Goal: Information Seeking & Learning: Learn about a topic

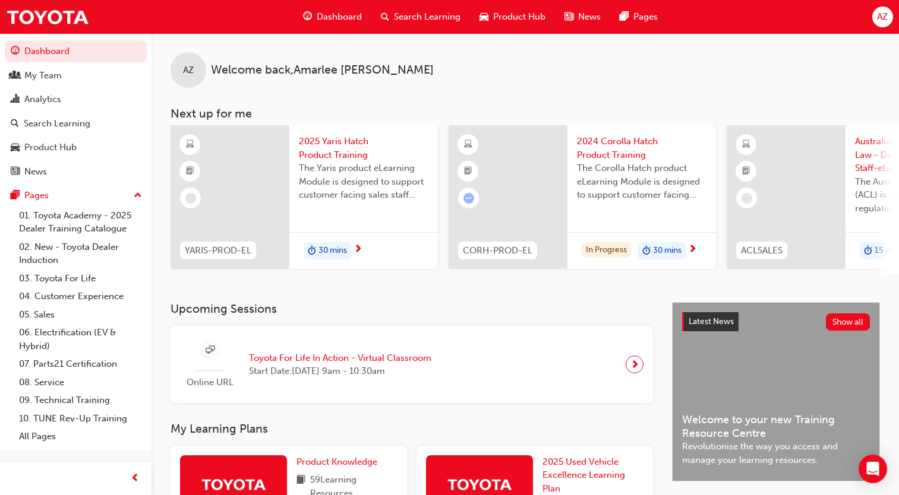
scroll to position [245, 0]
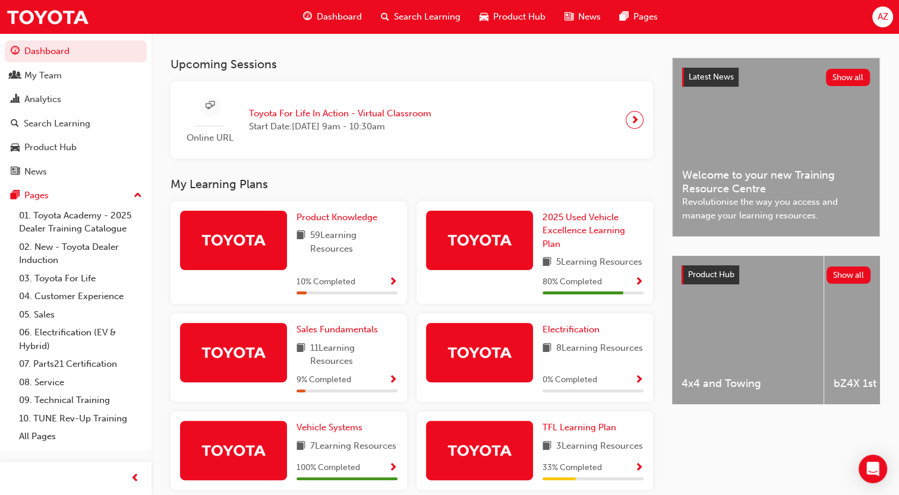
drag, startPoint x: 0, startPoint y: 0, endPoint x: 320, endPoint y: 20, distance: 320.1
click at [320, 20] on span "Dashboard" at bounding box center [339, 17] width 45 height 14
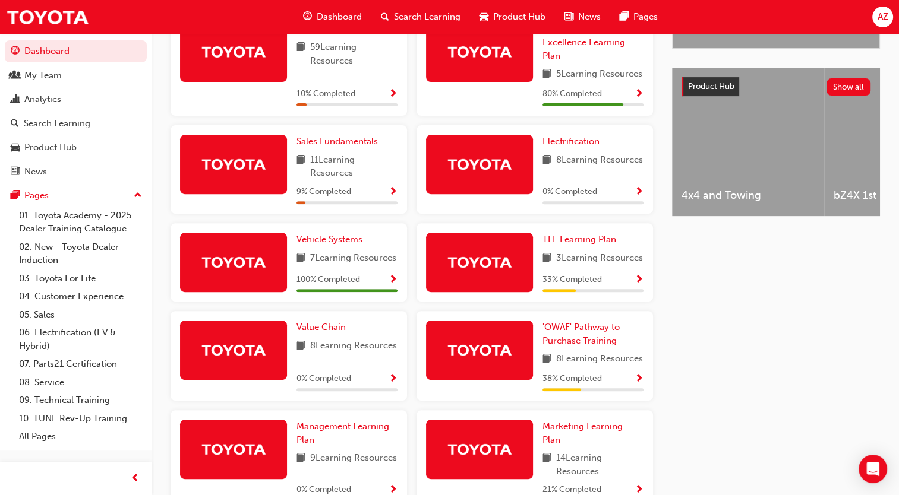
scroll to position [441, 0]
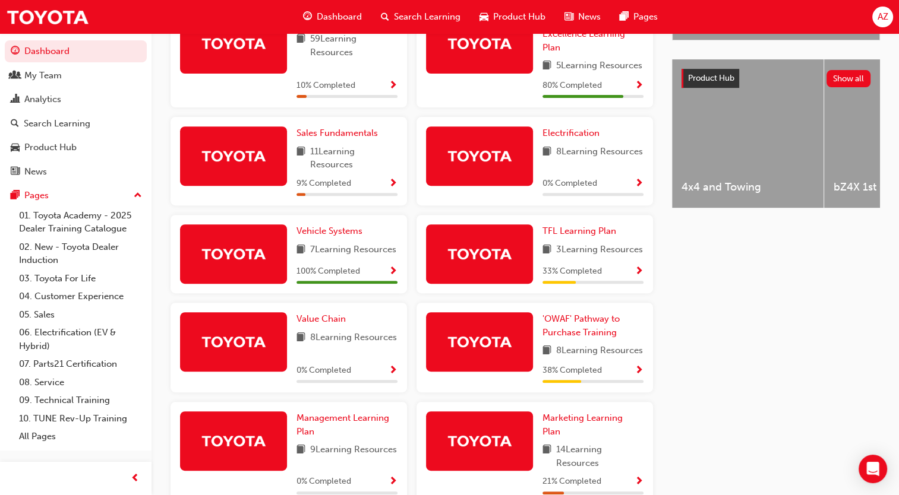
click at [641, 377] on span "Show Progress" at bounding box center [638, 371] width 9 height 11
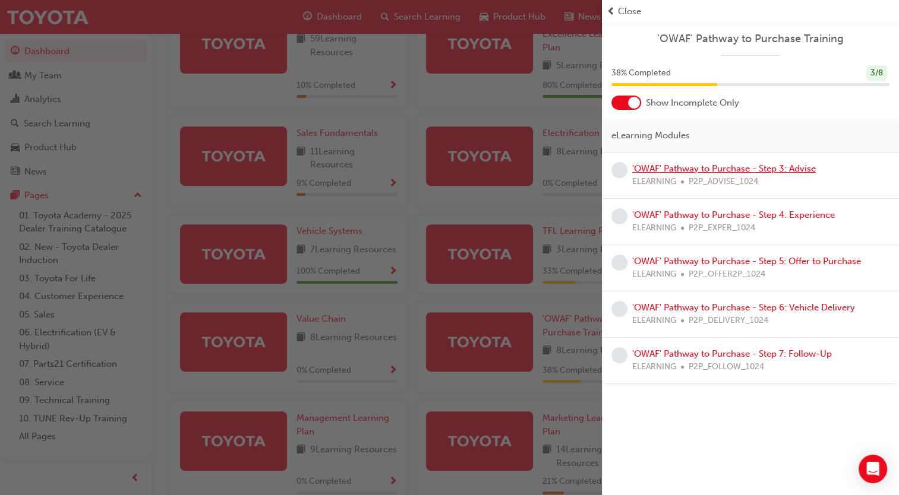
click at [719, 167] on link "'OWAF' Pathway to Purchase - Step 3: Advise" at bounding box center [724, 168] width 184 height 11
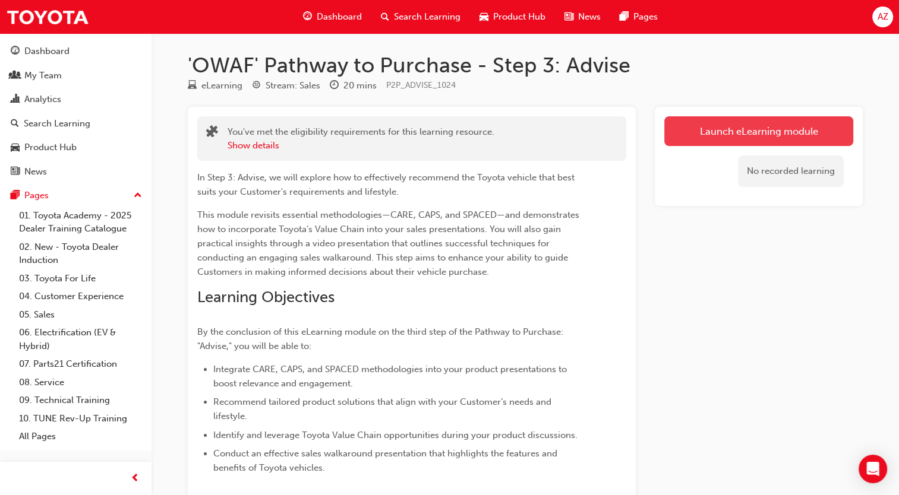
click at [765, 119] on link "Launch eLearning module" at bounding box center [758, 131] width 189 height 30
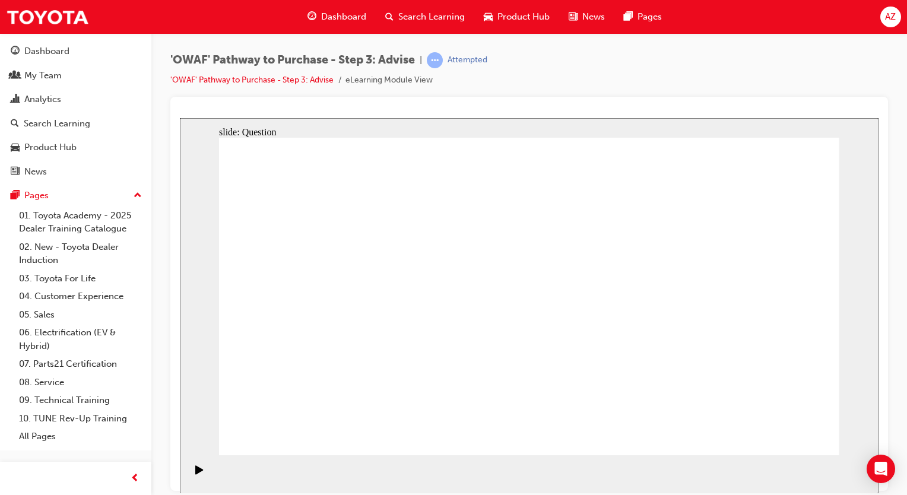
drag, startPoint x: 395, startPoint y: 404, endPoint x: 402, endPoint y: 359, distance: 46.3
drag, startPoint x: 510, startPoint y: 404, endPoint x: 349, endPoint y: 264, distance: 213.4
drag, startPoint x: 678, startPoint y: 397, endPoint x: 319, endPoint y: 310, distance: 369.7
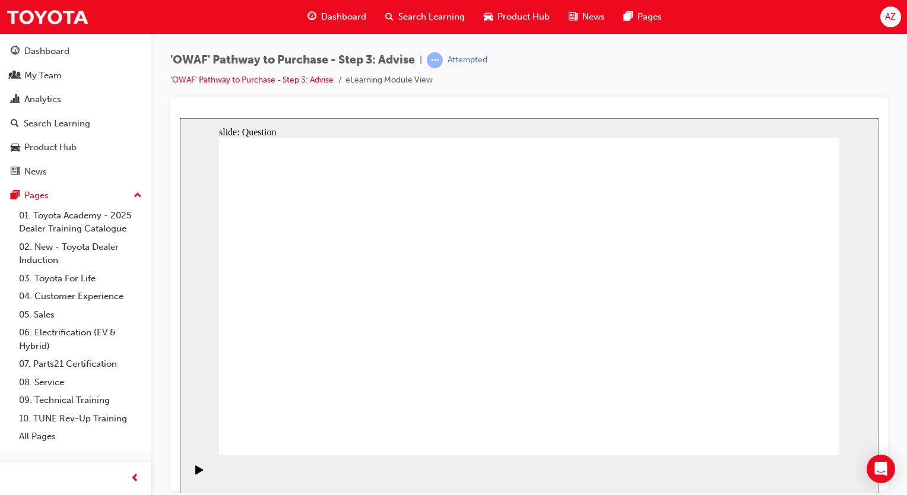
drag, startPoint x: 436, startPoint y: 399, endPoint x: 495, endPoint y: 273, distance: 139.0
drag, startPoint x: 539, startPoint y: 393, endPoint x: 366, endPoint y: 302, distance: 195.0
drag, startPoint x: 660, startPoint y: 332, endPoint x: 655, endPoint y: 318, distance: 15.2
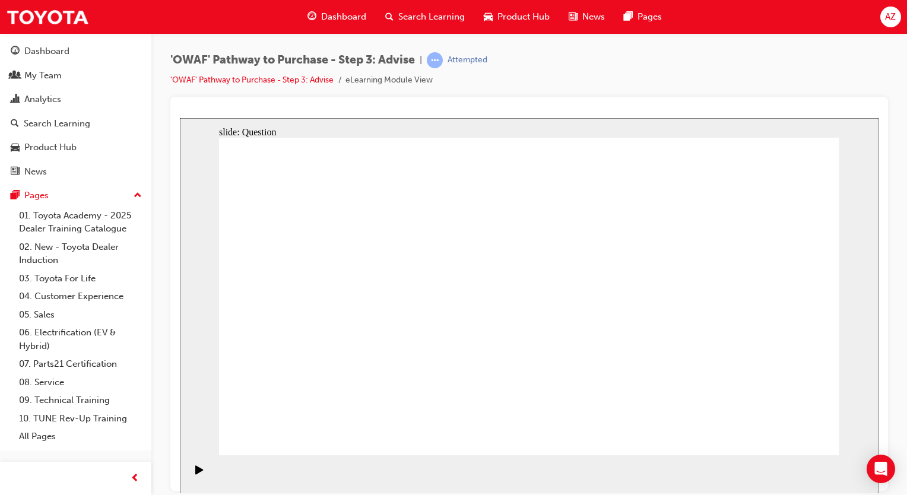
drag, startPoint x: 655, startPoint y: 366, endPoint x: 635, endPoint y: 295, distance: 74.1
drag, startPoint x: 722, startPoint y: 328, endPoint x: 534, endPoint y: 310, distance: 187.9
drag, startPoint x: 713, startPoint y: 347, endPoint x: 333, endPoint y: 337, distance: 379.6
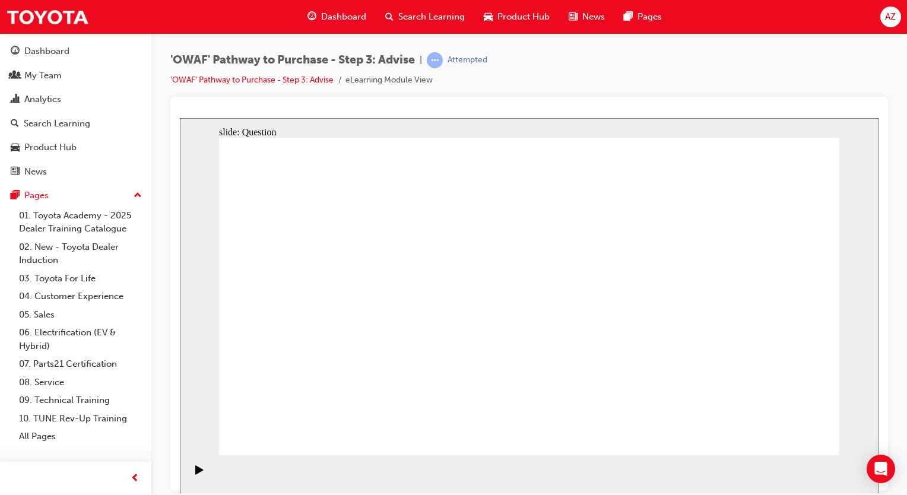
drag, startPoint x: 697, startPoint y: 365, endPoint x: 511, endPoint y: 368, distance: 185.9
drag, startPoint x: 741, startPoint y: 358, endPoint x: 502, endPoint y: 355, distance: 239.3
drag, startPoint x: 736, startPoint y: 352, endPoint x: 543, endPoint y: 350, distance: 193.6
drag, startPoint x: 706, startPoint y: 347, endPoint x: 299, endPoint y: 333, distance: 407.0
drag, startPoint x: 725, startPoint y: 355, endPoint x: 362, endPoint y: 341, distance: 363.1
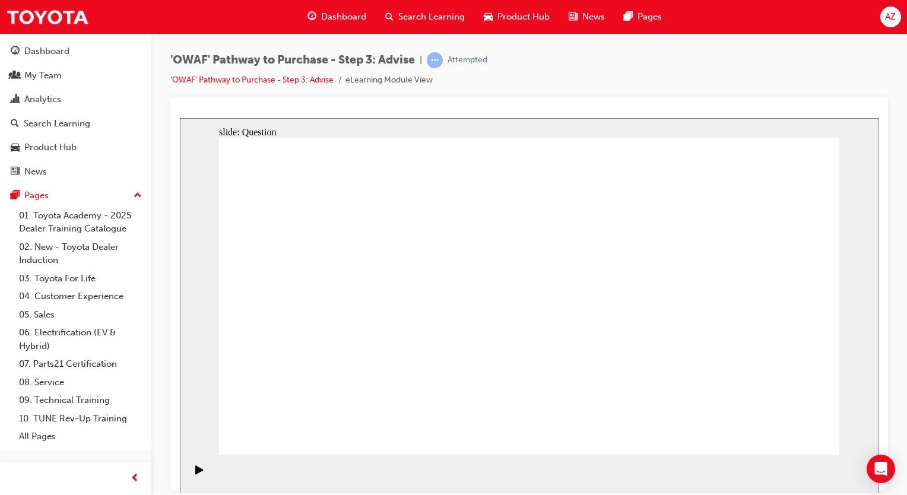
drag, startPoint x: 730, startPoint y: 351, endPoint x: 339, endPoint y: 345, distance: 390.8
drag, startPoint x: 331, startPoint y: 301, endPoint x: 578, endPoint y: 356, distance: 253.1
drag, startPoint x: 408, startPoint y: 361, endPoint x: 626, endPoint y: 276, distance: 233.9
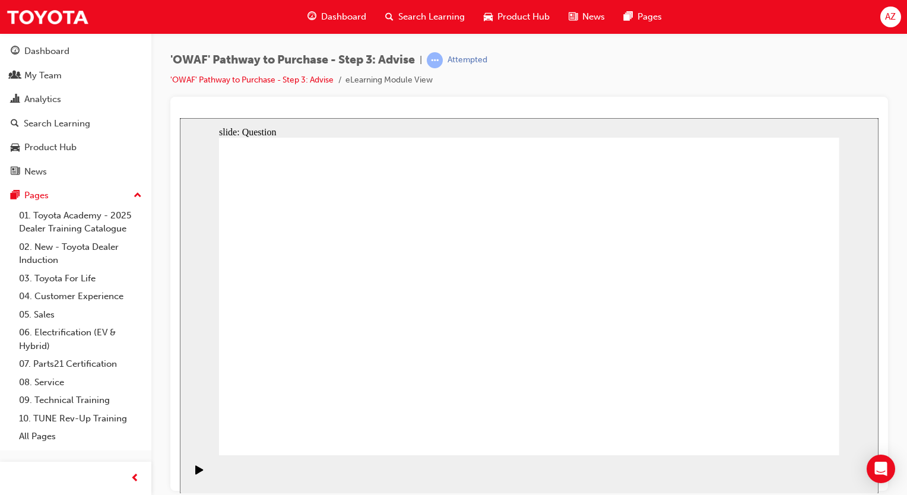
drag, startPoint x: 304, startPoint y: 262, endPoint x: 682, endPoint y: 273, distance: 377.8
drag, startPoint x: 409, startPoint y: 311, endPoint x: 557, endPoint y: 353, distance: 154.2
drag, startPoint x: 354, startPoint y: 341, endPoint x: 621, endPoint y: 361, distance: 267.4
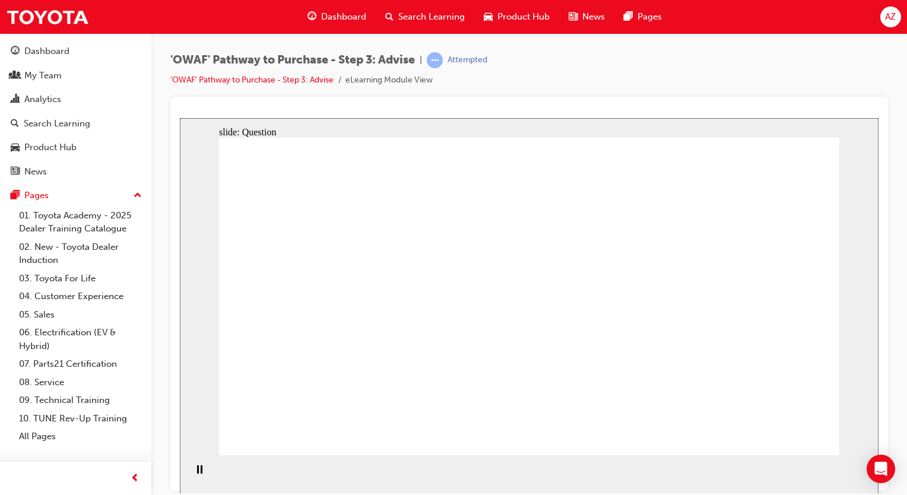
drag, startPoint x: 527, startPoint y: 248, endPoint x: 271, endPoint y: 376, distance: 286.3
drag, startPoint x: 359, startPoint y: 259, endPoint x: 534, endPoint y: 371, distance: 208.6
drag, startPoint x: 463, startPoint y: 271, endPoint x: 707, endPoint y: 393, distance: 272.5
drag, startPoint x: 283, startPoint y: 268, endPoint x: 648, endPoint y: 387, distance: 384.1
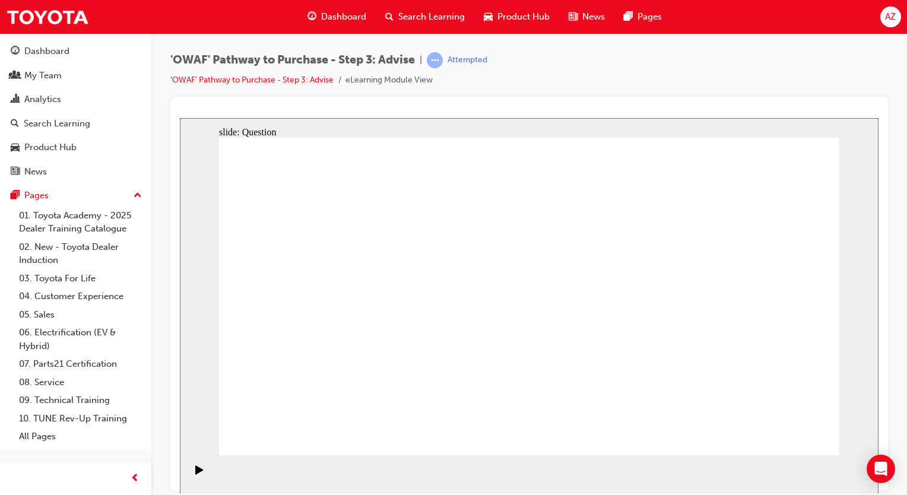
drag, startPoint x: 720, startPoint y: 278, endPoint x: 596, endPoint y: 381, distance: 161.1
drag, startPoint x: 602, startPoint y: 276, endPoint x: 365, endPoint y: 392, distance: 264.0
drag, startPoint x: 404, startPoint y: 270, endPoint x: 408, endPoint y: 264, distance: 7.2
drag, startPoint x: 784, startPoint y: 262, endPoint x: 482, endPoint y: 379, distance: 324.1
drag, startPoint x: 650, startPoint y: 283, endPoint x: 418, endPoint y: 404, distance: 261.6
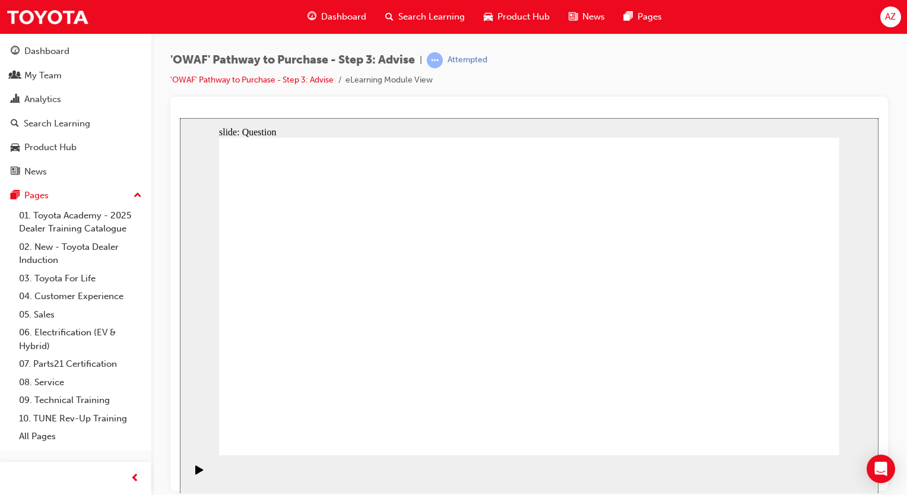
drag, startPoint x: 417, startPoint y: 261, endPoint x: 771, endPoint y: 368, distance: 369.7
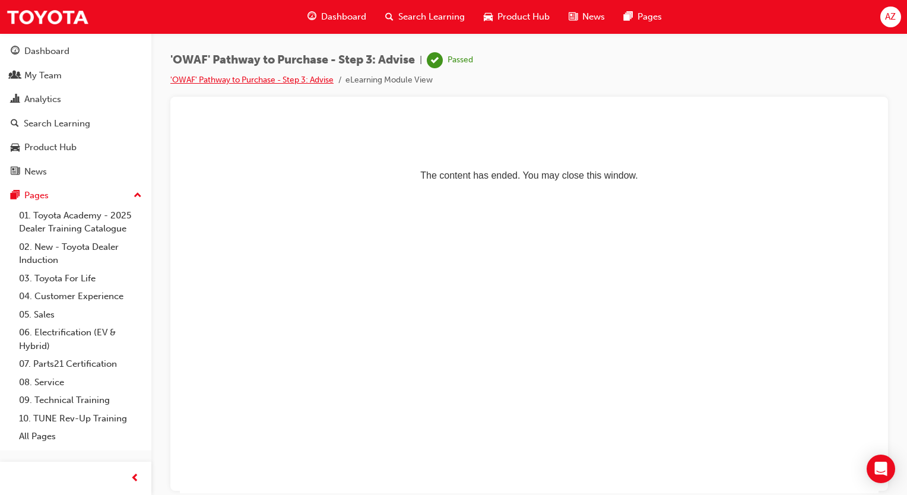
click at [279, 83] on link "'OWAF' Pathway to Purchase - Step 3: Advise" at bounding box center [251, 80] width 163 height 10
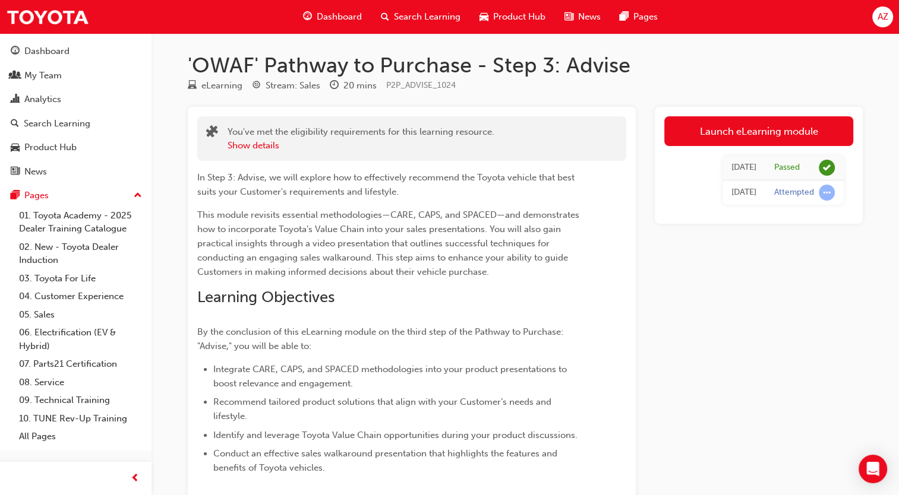
click at [336, 24] on div "Dashboard" at bounding box center [332, 17] width 78 height 24
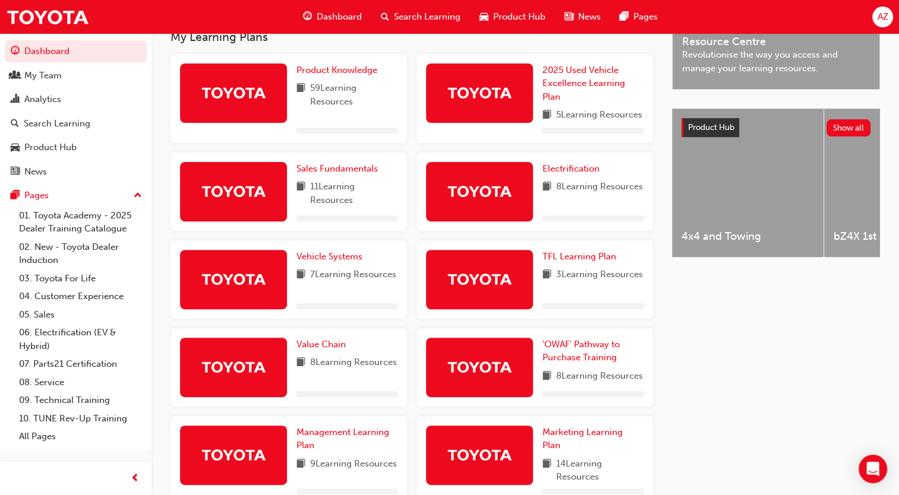
scroll to position [463, 0]
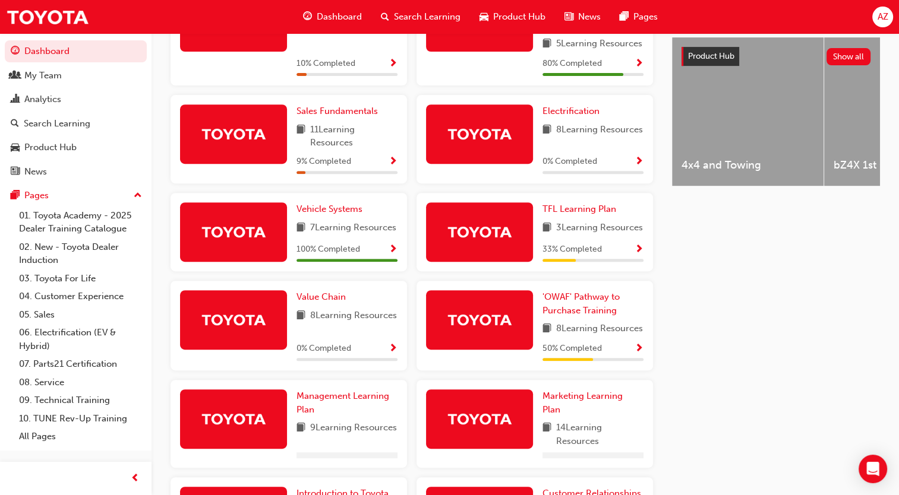
drag, startPoint x: 506, startPoint y: 312, endPoint x: 506, endPoint y: 291, distance: 21.4
click at [506, 291] on div "Product Knowledge 59 Learning Resources 10 % Completed 2025 Used Vehicle Excell…" at bounding box center [412, 279] width 492 height 593
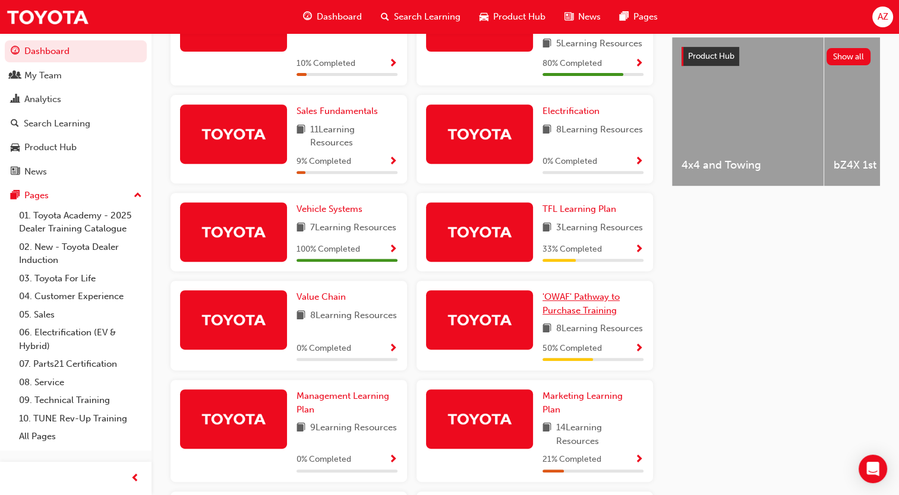
click at [572, 316] on span "'OWAF' Pathway to Purchase Training" at bounding box center [580, 304] width 77 height 24
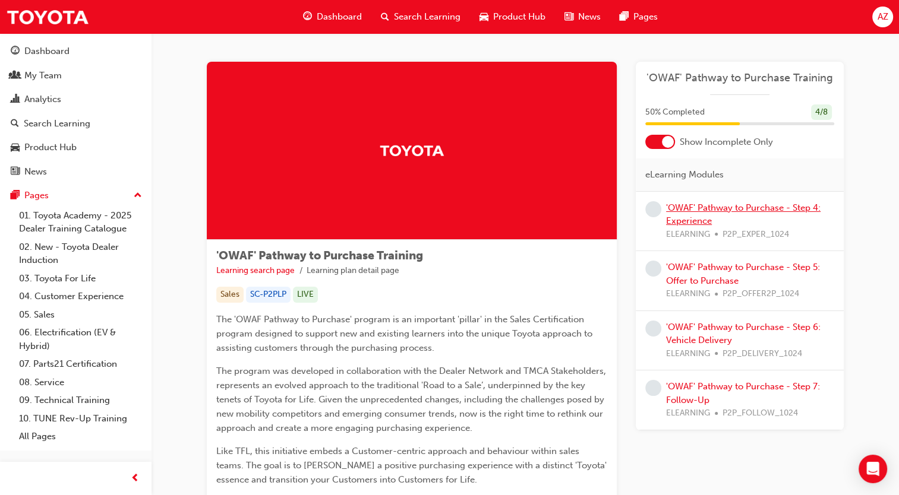
click at [702, 222] on link "'OWAF' Pathway to Purchase - Step 4: Experience" at bounding box center [743, 215] width 154 height 24
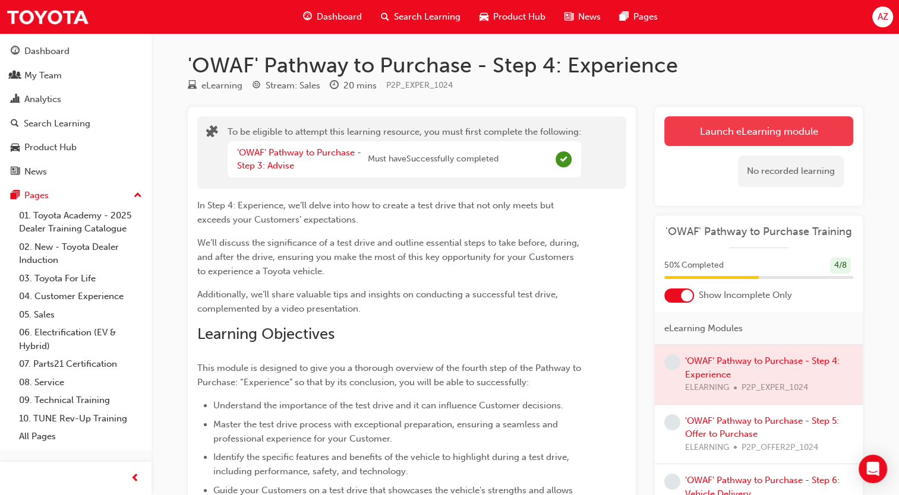
click at [802, 126] on button "Launch eLearning module" at bounding box center [758, 131] width 189 height 30
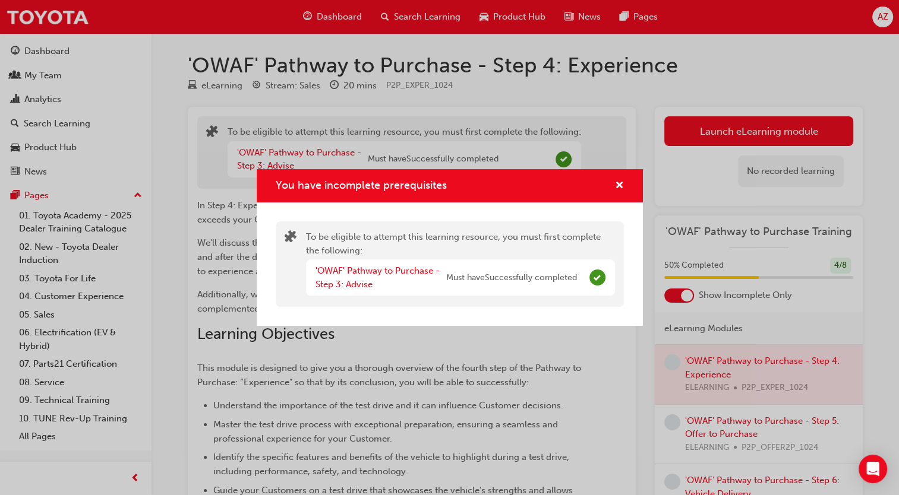
click at [600, 289] on div "'OWAF' Pathway to Purchase - Step 3: Advise Must have Successfully completed" at bounding box center [460, 278] width 309 height 36
click at [359, 274] on link "'OWAF' Pathway to Purchase - Step 3: Advise" at bounding box center [377, 277] width 124 height 24
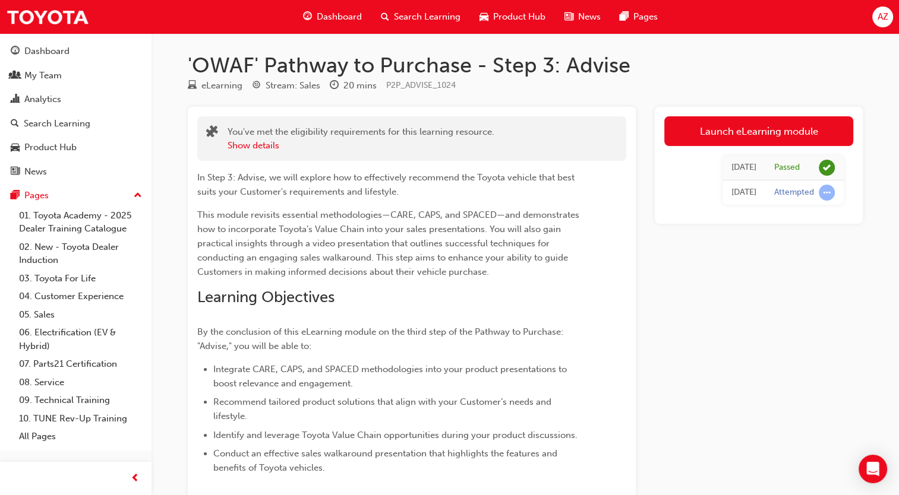
click at [320, 15] on span "Dashboard" at bounding box center [339, 17] width 45 height 14
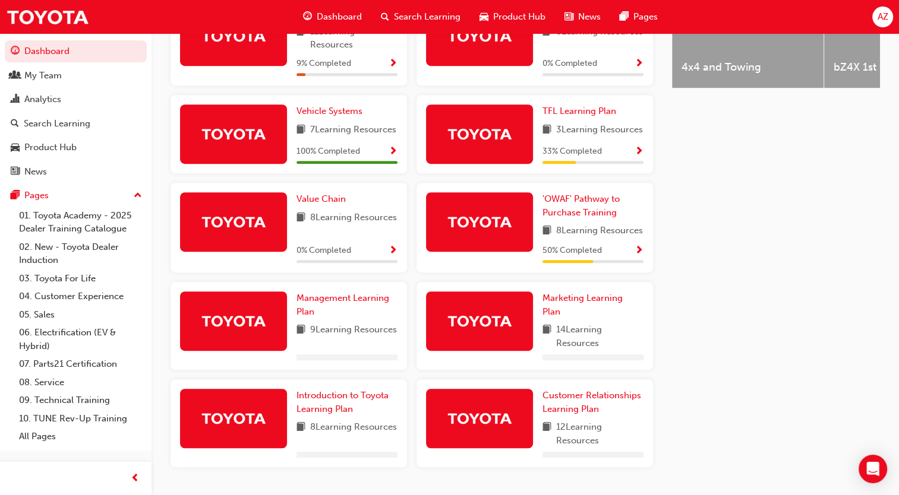
scroll to position [575, 0]
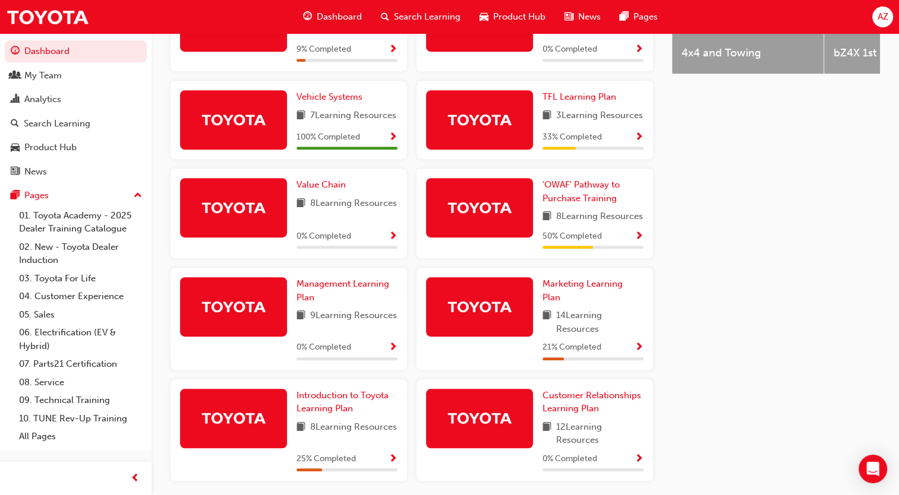
click at [618, 244] on div "50 % Completed" at bounding box center [592, 236] width 101 height 15
click at [640, 242] on span "Show Progress" at bounding box center [638, 237] width 9 height 11
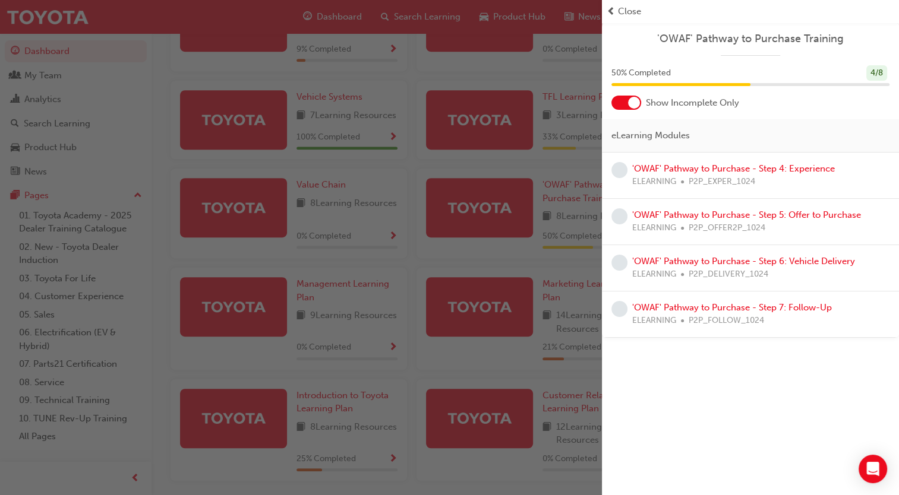
click at [763, 163] on link "'OWAF' Pathway to Purchase - Step 4: Experience" at bounding box center [733, 168] width 203 height 11
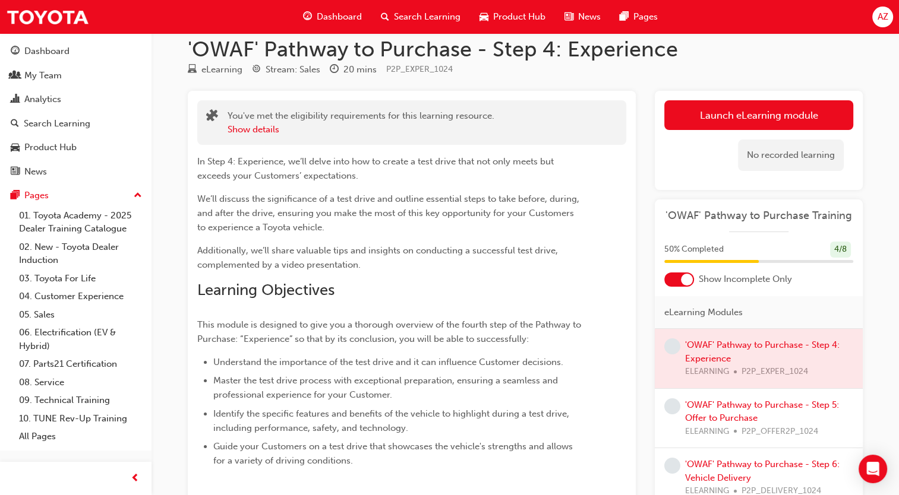
scroll to position [15, 0]
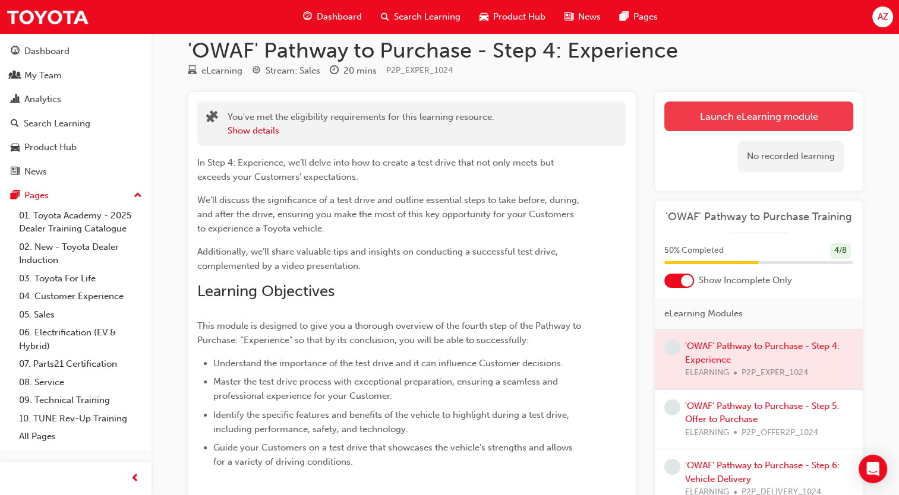
click at [809, 121] on button "Launch eLearning module" at bounding box center [758, 117] width 189 height 30
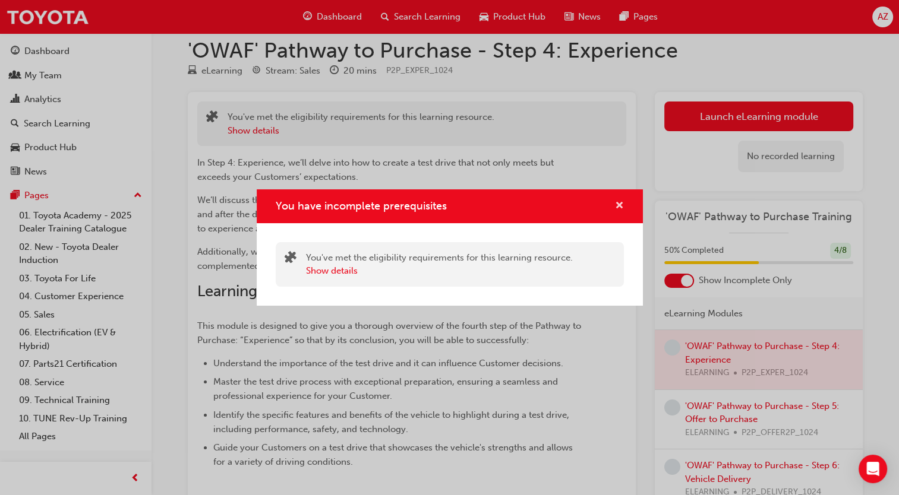
click at [620, 204] on span "cross-icon" at bounding box center [619, 206] width 9 height 11
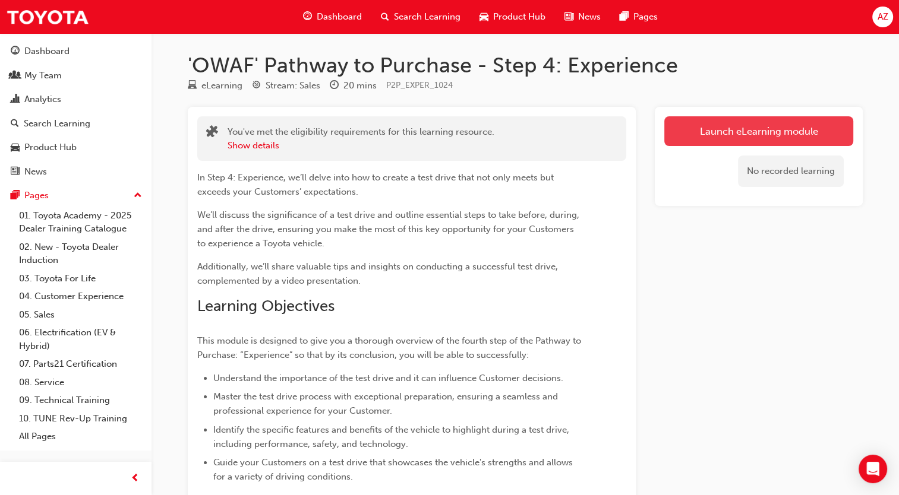
click at [694, 130] on link "Launch eLearning module" at bounding box center [758, 131] width 189 height 30
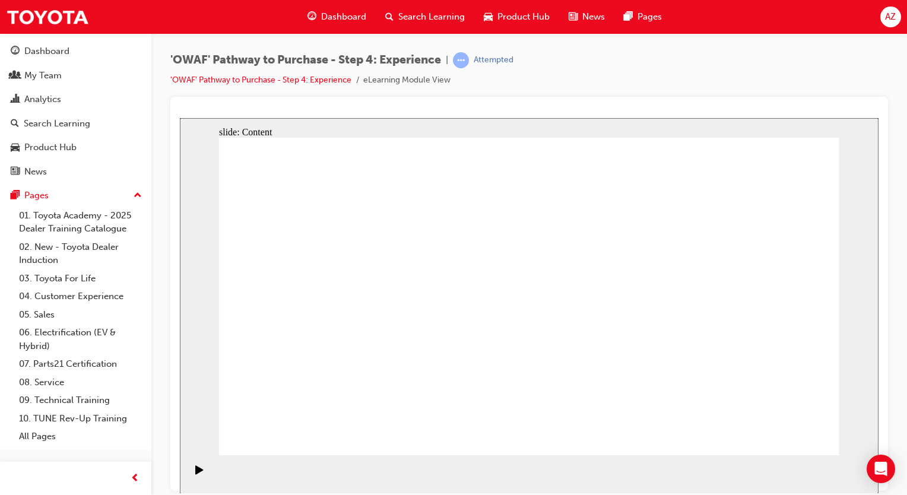
checkbox input "true"
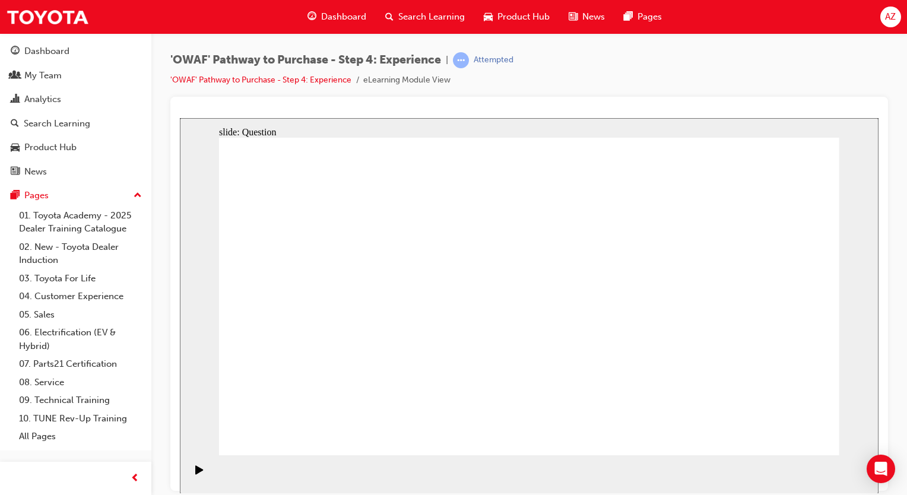
checkbox input "true"
drag, startPoint x: 745, startPoint y: 318, endPoint x: 380, endPoint y: 340, distance: 365.9
drag, startPoint x: 727, startPoint y: 325, endPoint x: 365, endPoint y: 325, distance: 361.7
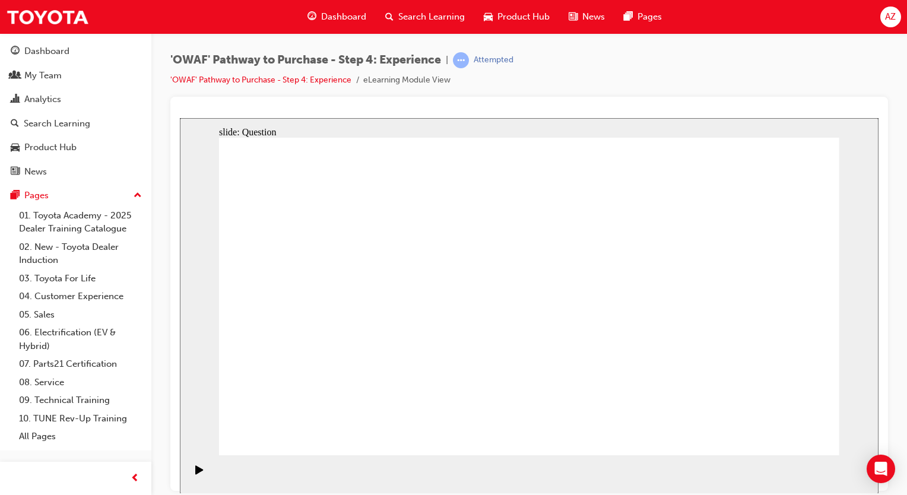
drag, startPoint x: 735, startPoint y: 308, endPoint x: 526, endPoint y: 329, distance: 210.7
drag, startPoint x: 733, startPoint y: 309, endPoint x: 342, endPoint y: 309, distance: 391.4
drag, startPoint x: 739, startPoint y: 300, endPoint x: 582, endPoint y: 326, distance: 159.5
drag, startPoint x: 735, startPoint y: 325, endPoint x: 613, endPoint y: 338, distance: 122.4
drag, startPoint x: 724, startPoint y: 339, endPoint x: 333, endPoint y: 329, distance: 391.5
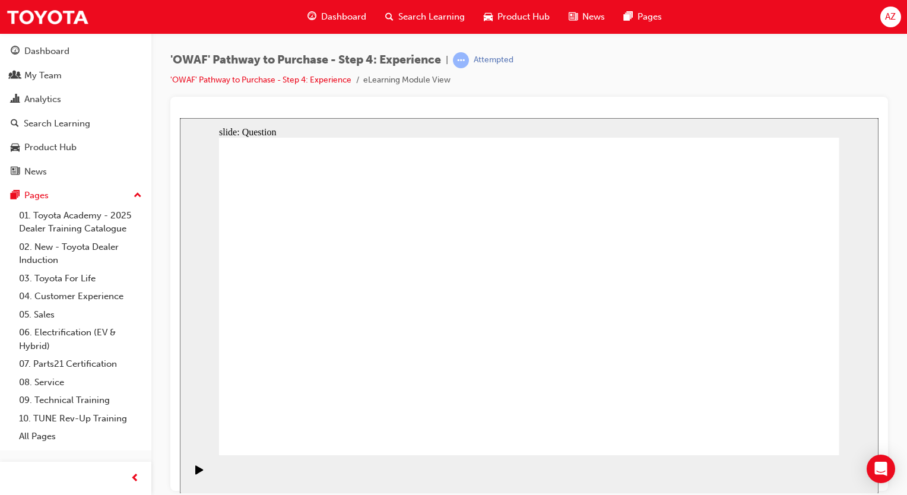
drag, startPoint x: 722, startPoint y: 321, endPoint x: 554, endPoint y: 335, distance: 168.6
drag, startPoint x: 519, startPoint y: 382, endPoint x: 662, endPoint y: 288, distance: 170.6
drag, startPoint x: 725, startPoint y: 398, endPoint x: 590, endPoint y: 296, distance: 169.1
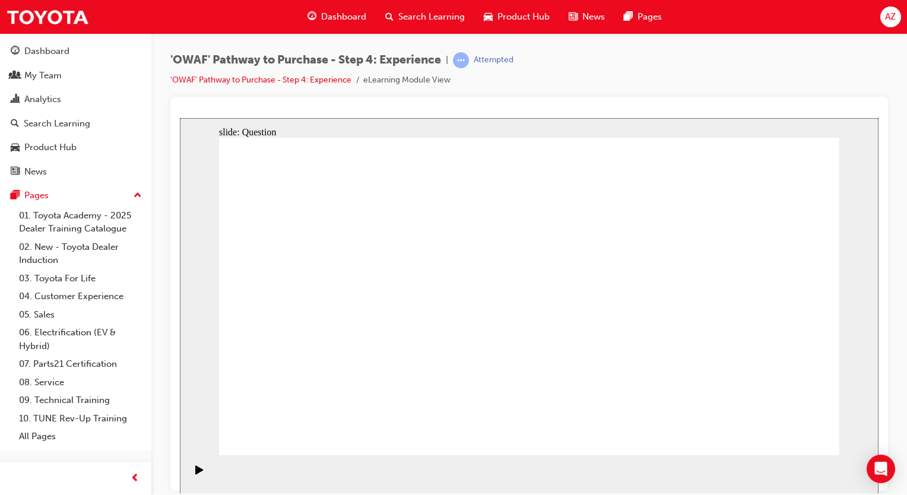
drag, startPoint x: 783, startPoint y: 385, endPoint x: 720, endPoint y: 299, distance: 106.7
drag, startPoint x: 596, startPoint y: 387, endPoint x: 519, endPoint y: 303, distance: 113.5
drag, startPoint x: 666, startPoint y: 398, endPoint x: 786, endPoint y: 298, distance: 156.9
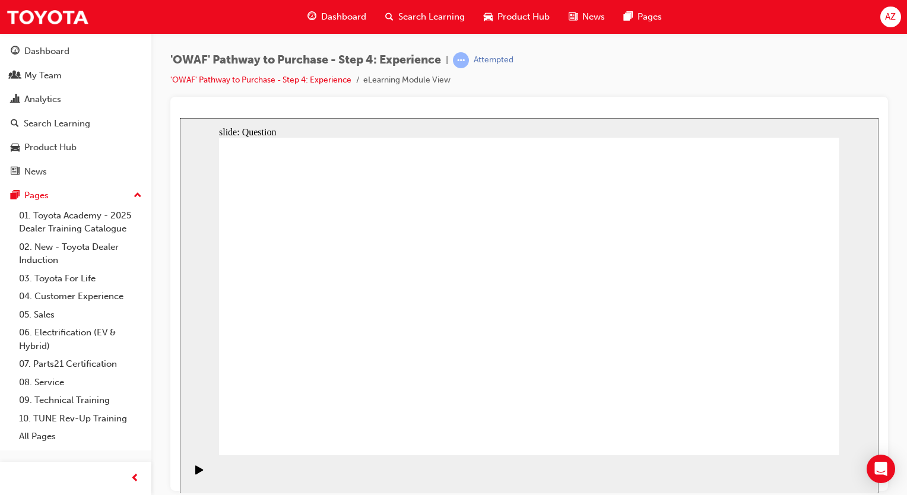
drag, startPoint x: 423, startPoint y: 388, endPoint x: 518, endPoint y: 248, distance: 169.3
drag, startPoint x: 531, startPoint y: 359, endPoint x: 682, endPoint y: 236, distance: 194.7
drag, startPoint x: 643, startPoint y: 390, endPoint x: 687, endPoint y: 295, distance: 104.4
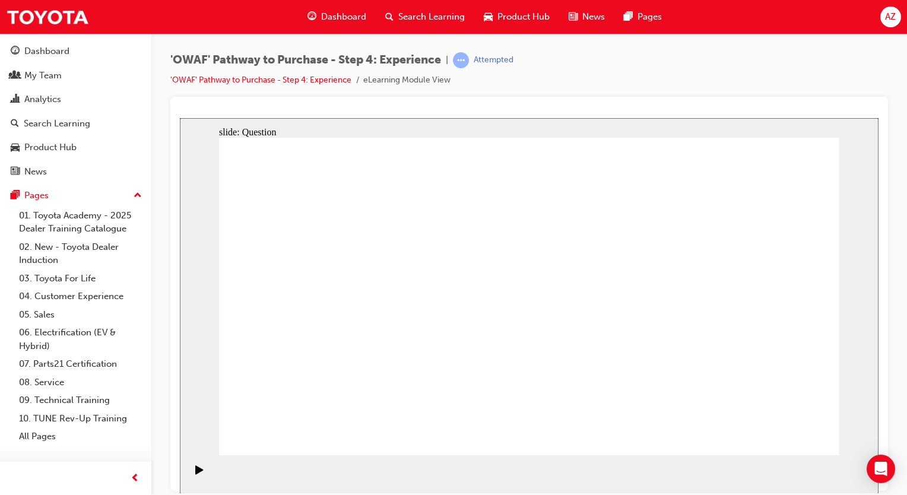
radio input "true"
